Goal: Check status: Check status

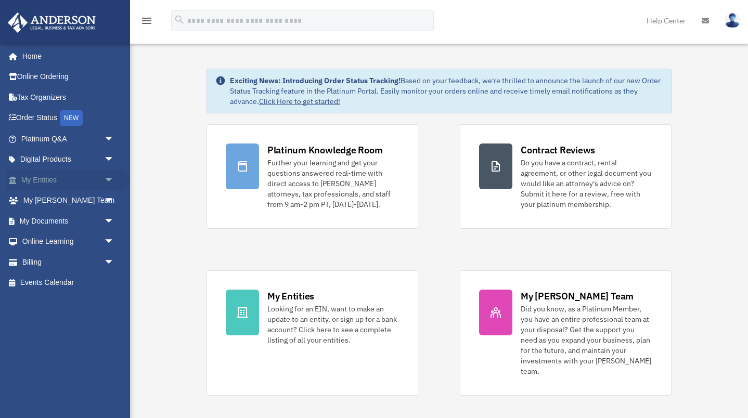
click at [107, 183] on span "arrow_drop_down" at bounding box center [114, 179] width 21 height 21
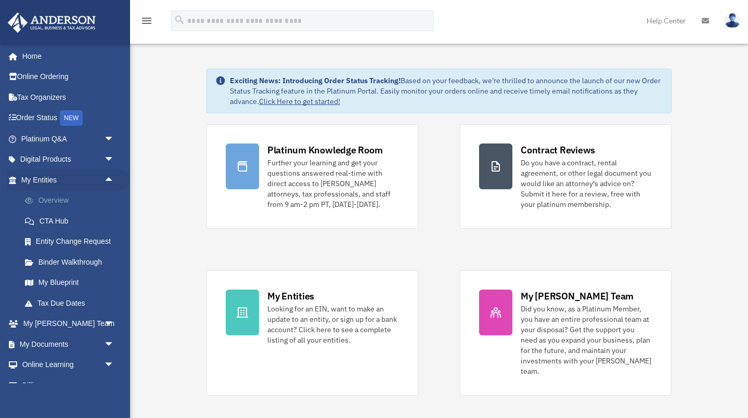
click at [58, 199] on link "Overview" at bounding box center [72, 200] width 115 height 21
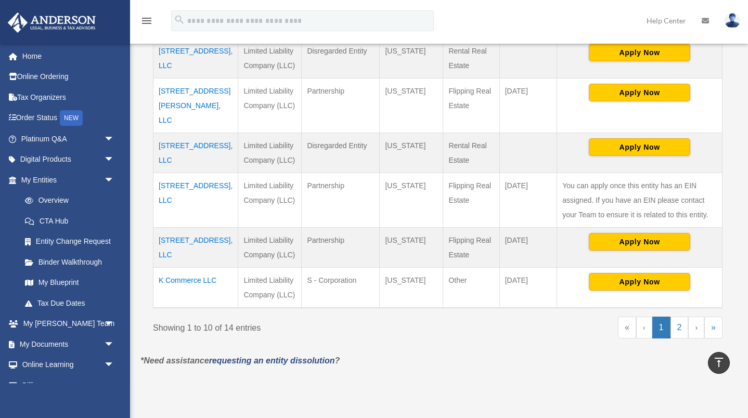
scroll to position [429, 0]
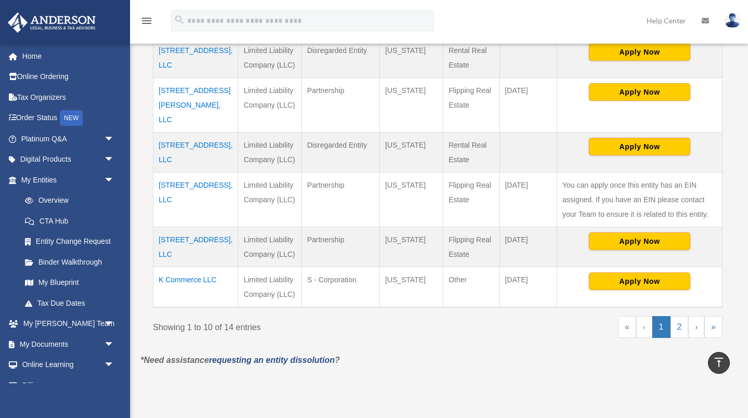
click at [189, 202] on td "6604 Chevy Chase Ave, LLC" at bounding box center [195, 199] width 85 height 55
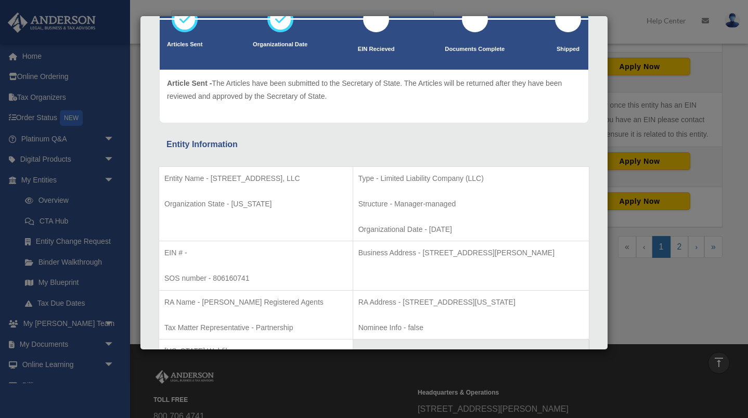
scroll to position [80, 0]
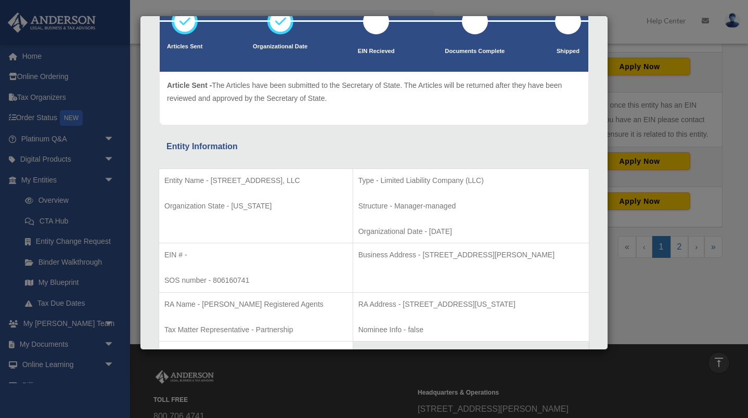
click at [640, 306] on div "Details × Articles Sent Organizational Date" at bounding box center [374, 209] width 748 height 418
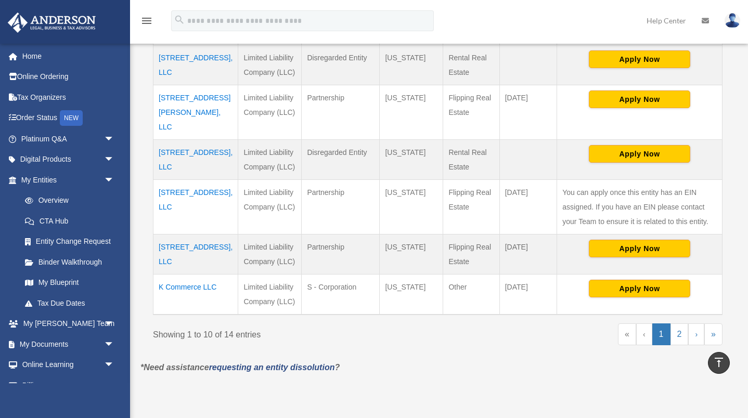
scroll to position [427, 0]
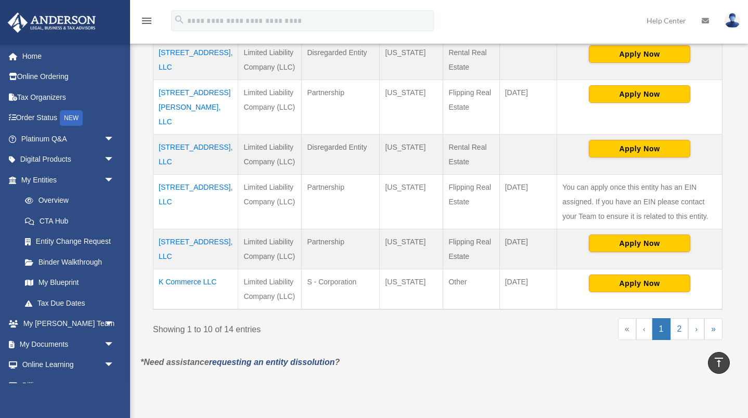
click at [184, 259] on td "6616 Prestonshire Ln, LLC" at bounding box center [195, 249] width 85 height 40
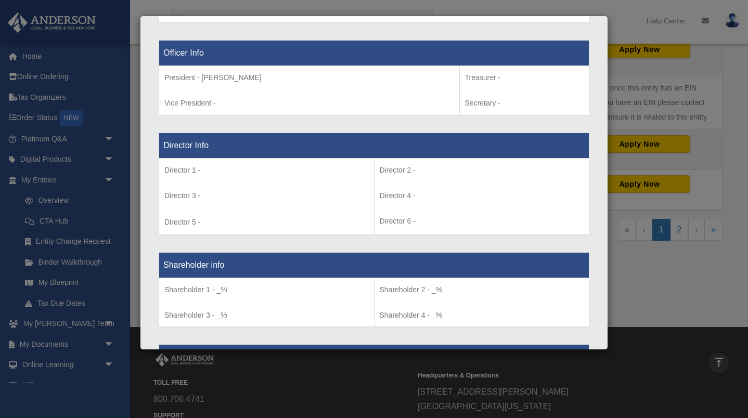
scroll to position [711, 0]
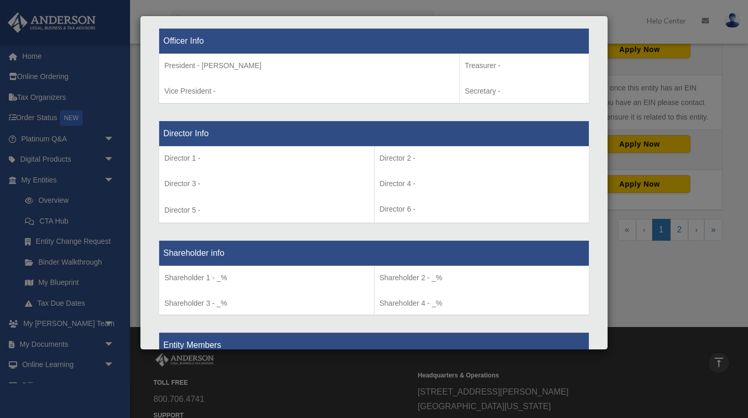
click at [633, 88] on div "Details × Articles Sent Organizational Date" at bounding box center [374, 209] width 748 height 418
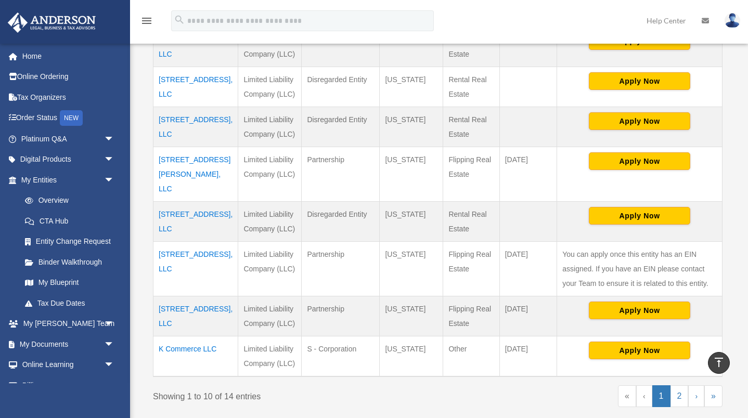
scroll to position [358, 0]
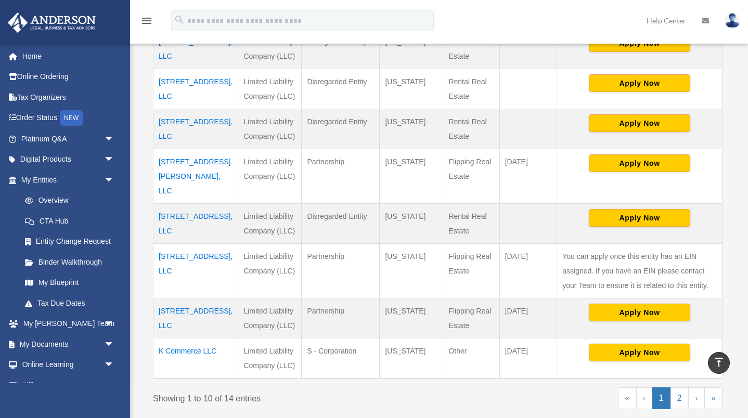
click at [176, 177] on td "3959 Hockaday Dr, LLC" at bounding box center [195, 176] width 85 height 55
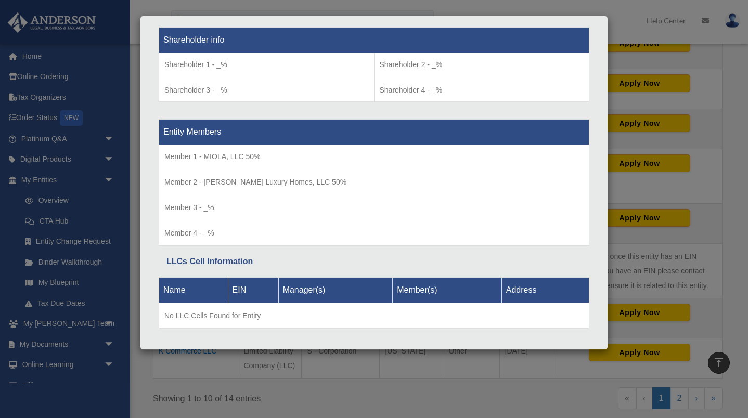
scroll to position [925, 0]
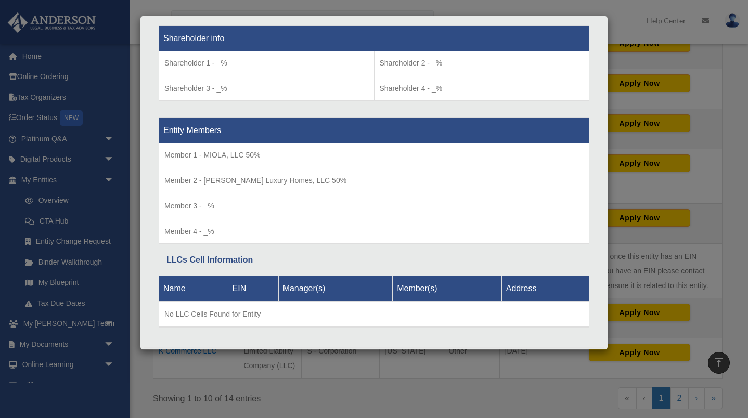
click at [726, 97] on div "Details × Articles Sent Organizational Date" at bounding box center [374, 209] width 748 height 418
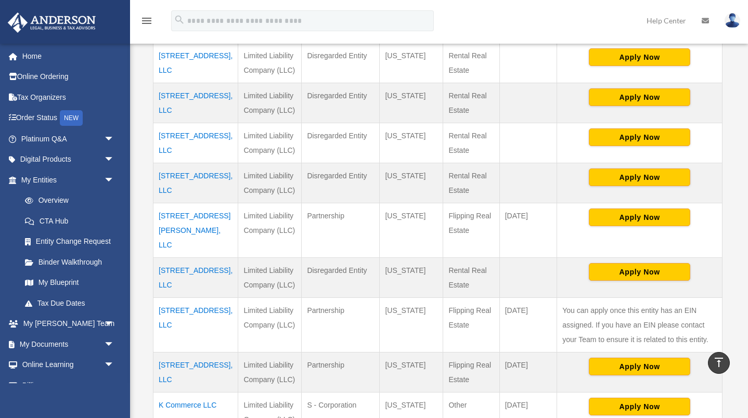
scroll to position [300, 0]
